Goal: Task Accomplishment & Management: Complete application form

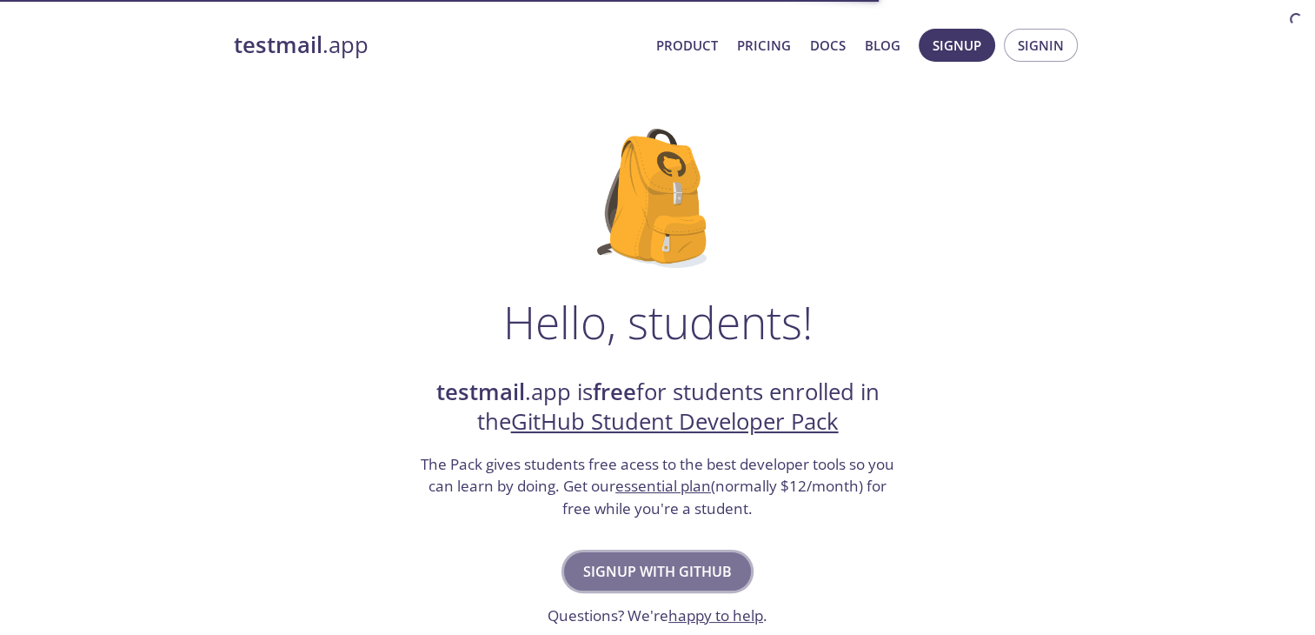
click at [626, 562] on span "Signup with GitHub" at bounding box center [657, 571] width 149 height 24
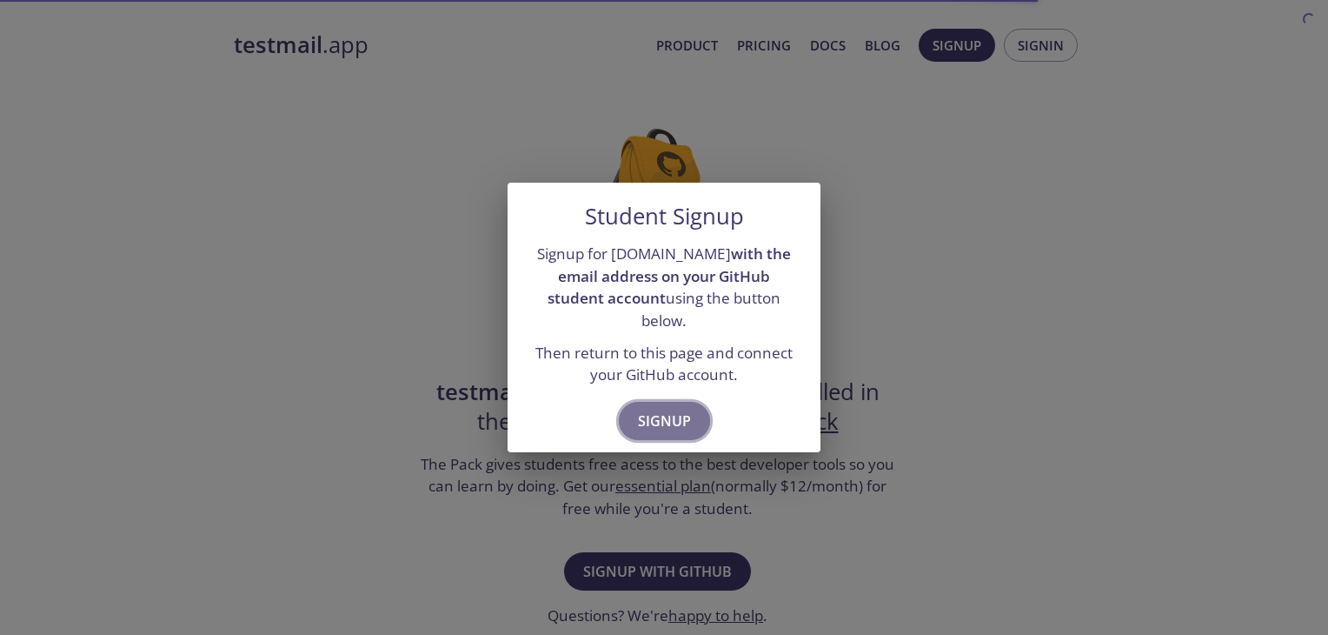
click at [662, 409] on span "Signup" at bounding box center [664, 421] width 53 height 24
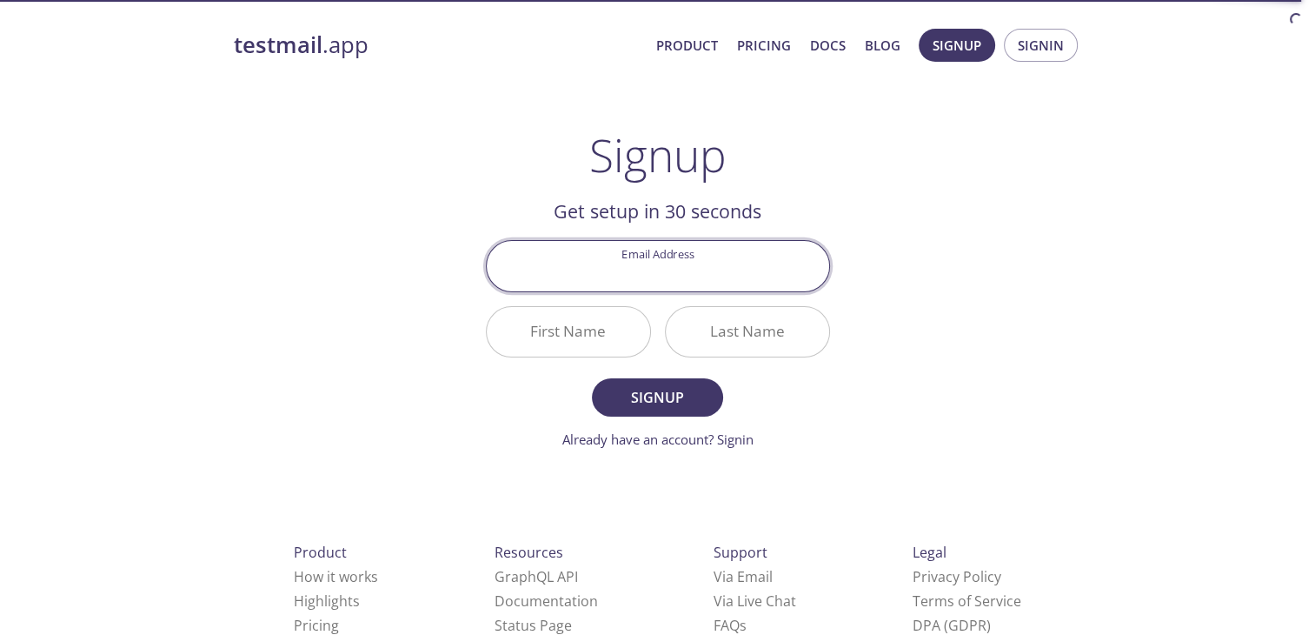
click at [653, 286] on input "Email Address" at bounding box center [658, 266] width 343 height 50
type input "[EMAIL_ADDRESS][DOMAIN_NAME]"
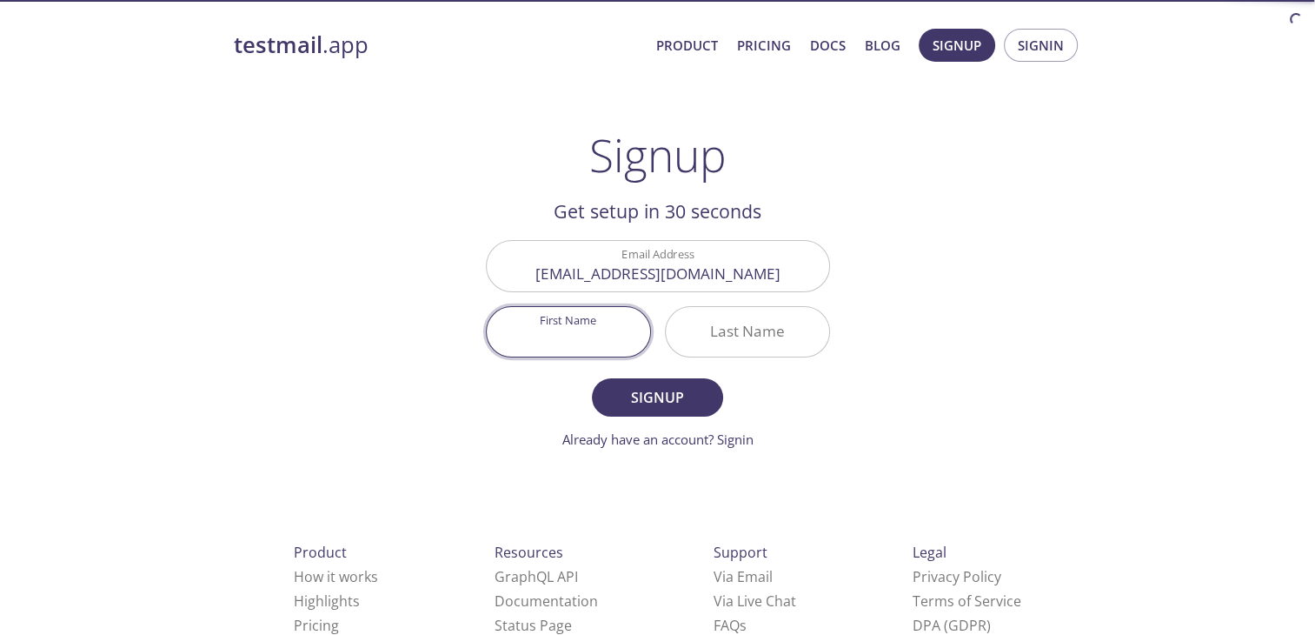
click at [593, 333] on input "First Name" at bounding box center [568, 332] width 163 height 50
type input "ANKIT"
click at [735, 336] on input "Last Name" at bounding box center [747, 332] width 163 height 50
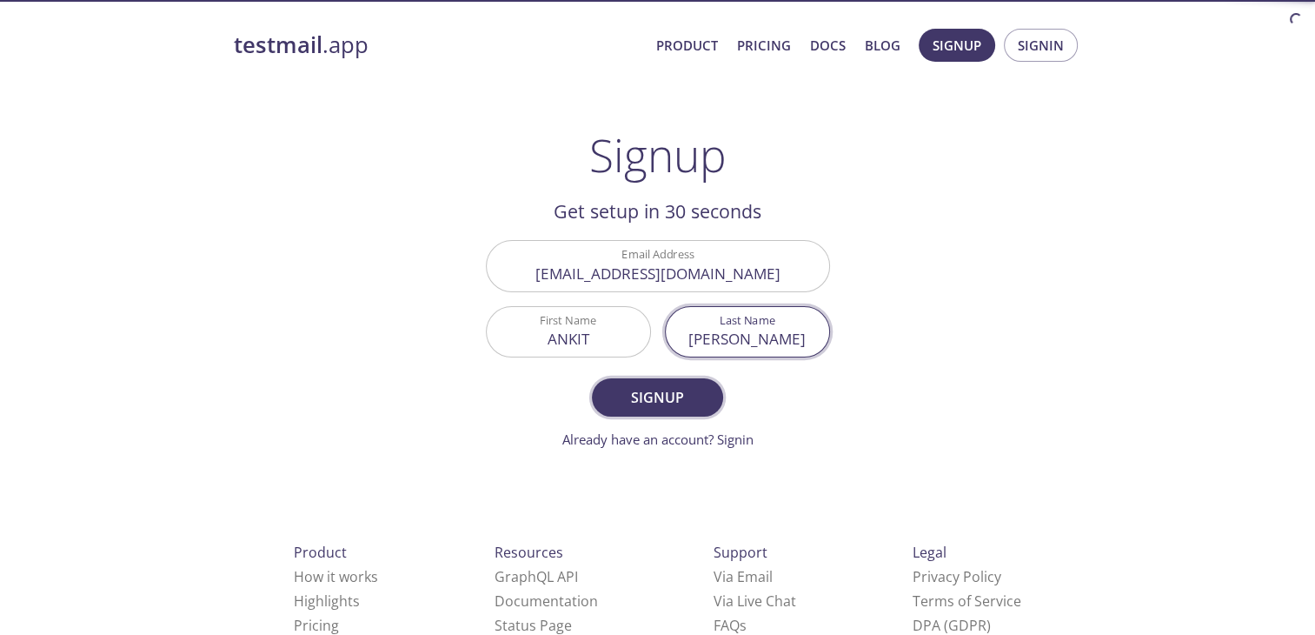
type input "[PERSON_NAME]"
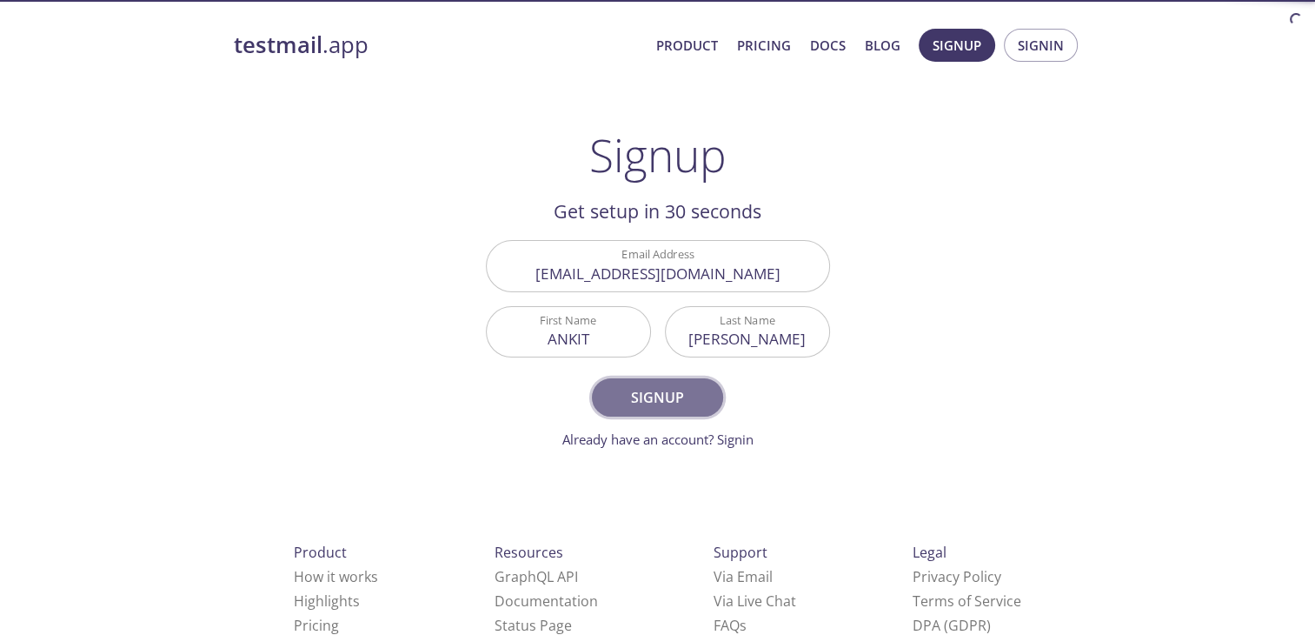
click at [693, 383] on button "Signup" at bounding box center [657, 397] width 130 height 38
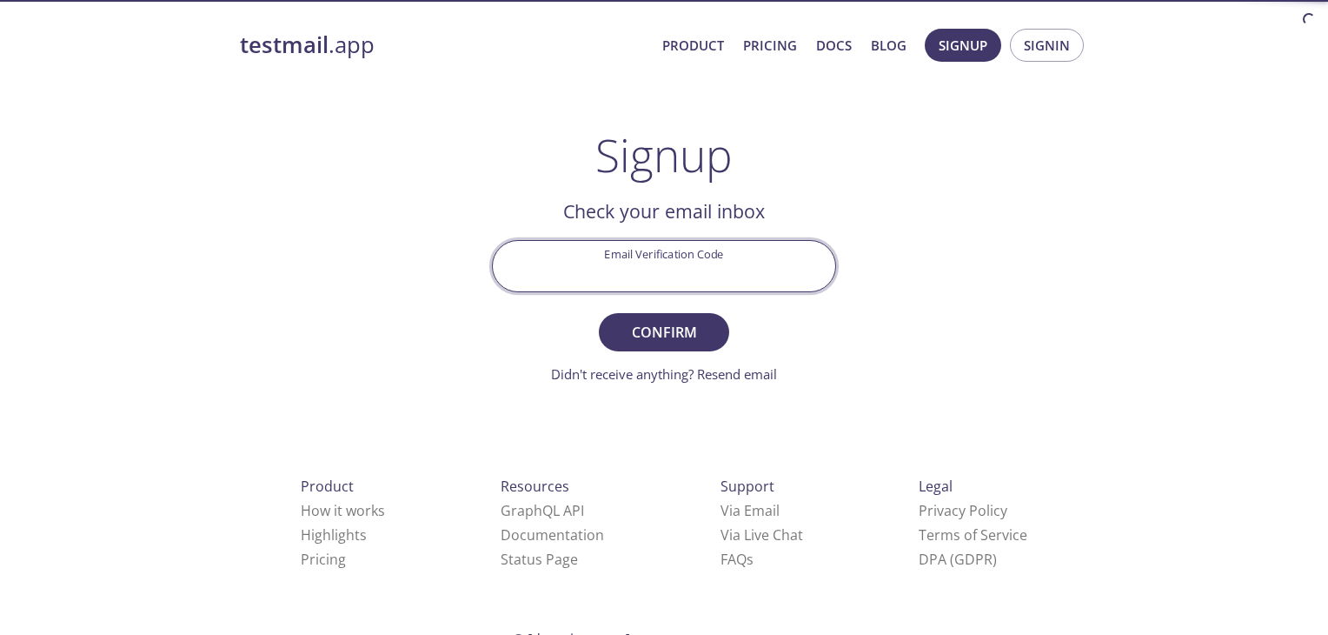
click at [671, 279] on input "Email Verification Code" at bounding box center [664, 266] width 343 height 50
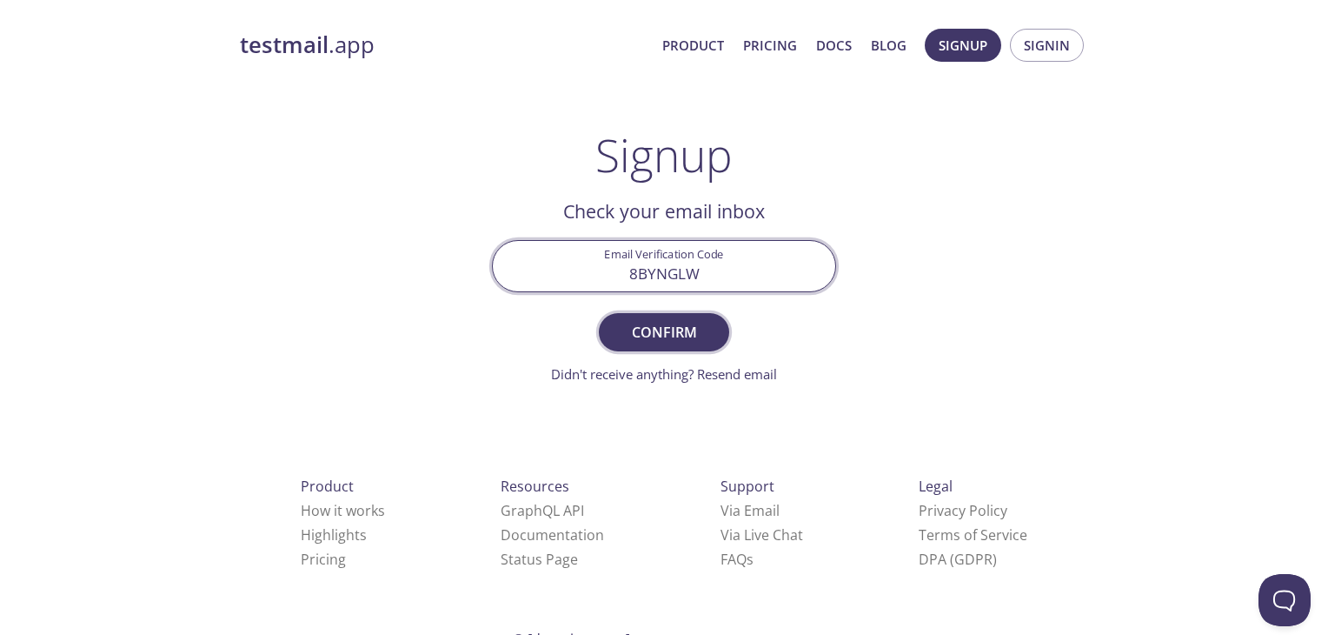
type input "8BYNGLW"
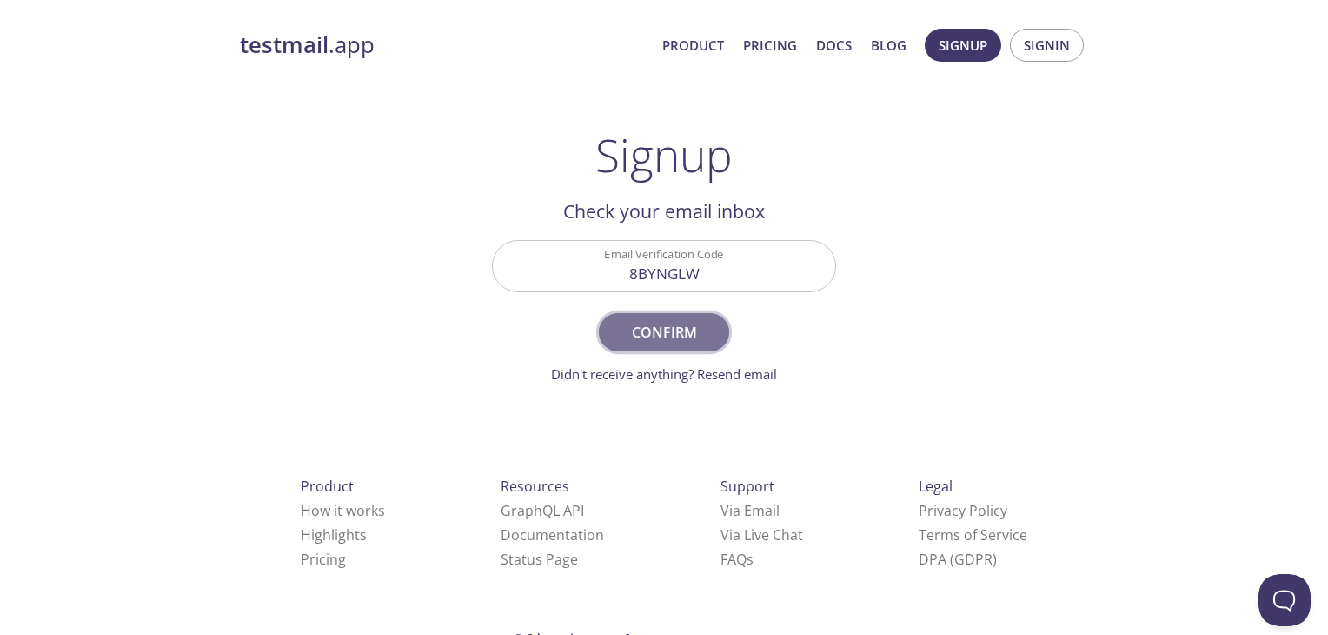
click at [684, 330] on span "Confirm" at bounding box center [664, 332] width 92 height 24
